Goal: Task Accomplishment & Management: Manage account settings

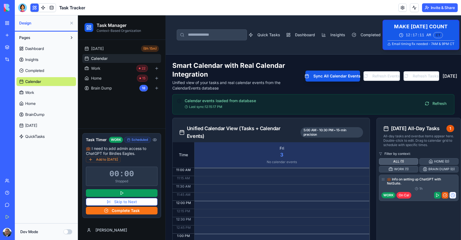
scroll to position [197, 0]
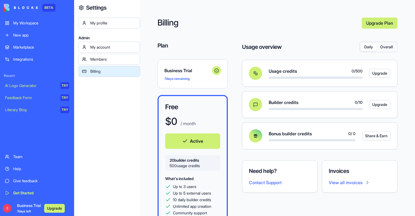
click at [21, 207] on span "Business Trial 7 days left" at bounding box center [29, 208] width 24 height 11
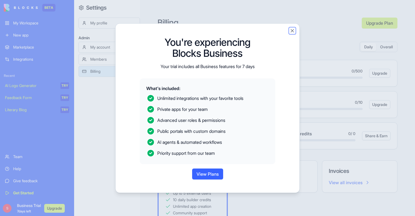
click at [290, 31] on button "Close" at bounding box center [291, 30] width 5 height 5
